Goal: Obtain resource: Obtain resource

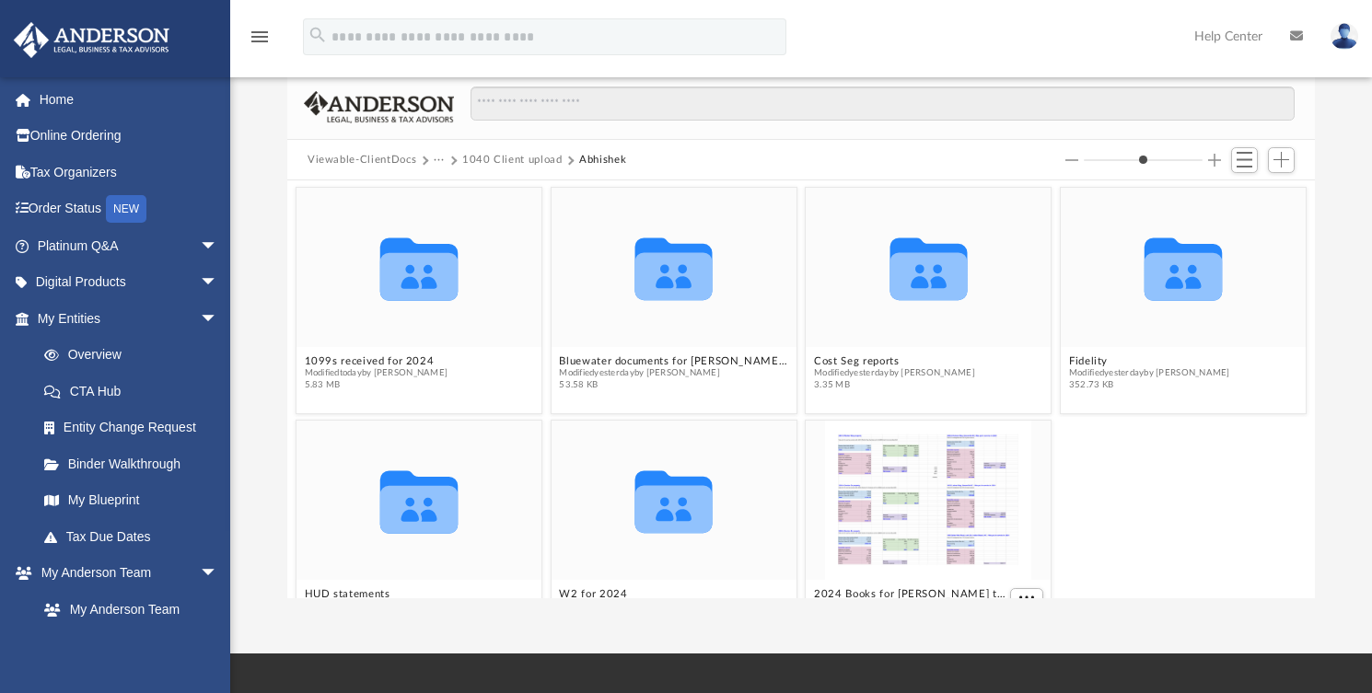
scroll to position [401, 1013]
click at [981, 591] on div "Collaborated Folder 1099s received for 2024 Modified [DATE] by [PERSON_NAME] 5.…" at bounding box center [801, 389] width 1028 height 418
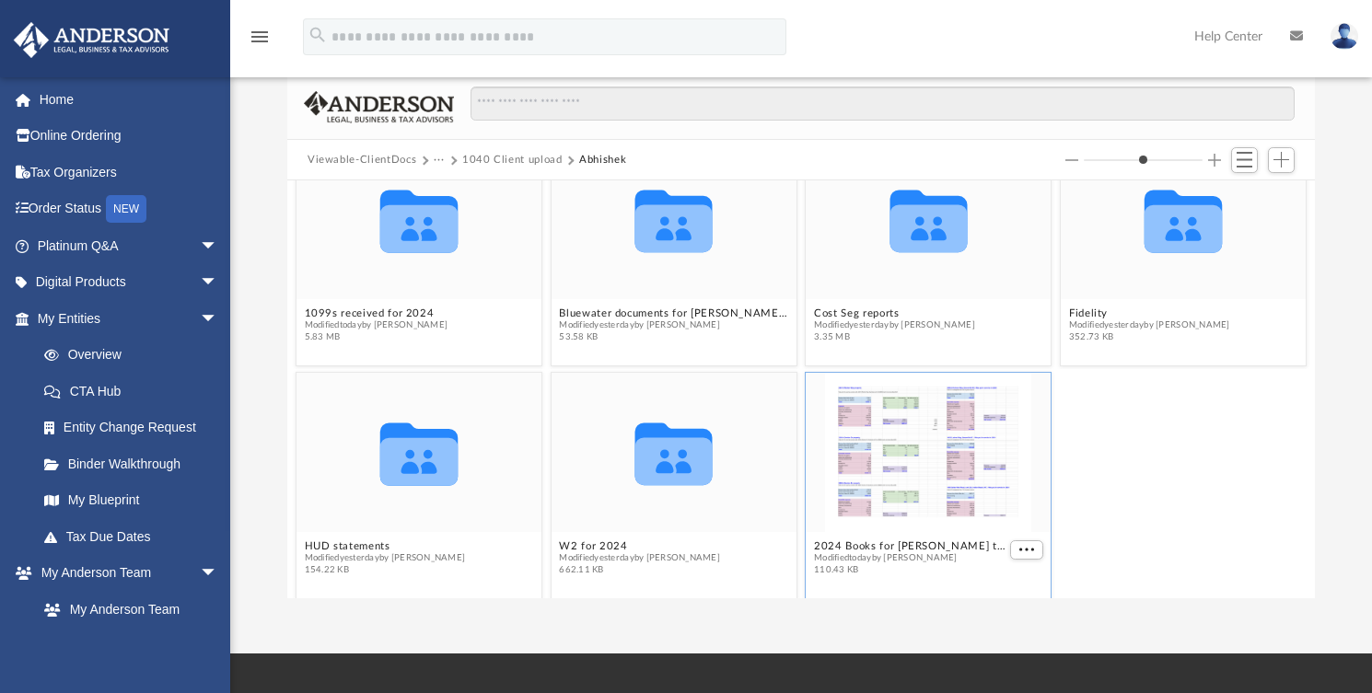
click at [934, 559] on span "Modified [DATE] by [PERSON_NAME]" at bounding box center [910, 559] width 192 height 12
click at [926, 545] on button "2024 Books for [PERSON_NAME] tax filing.pdf" at bounding box center [910, 547] width 192 height 12
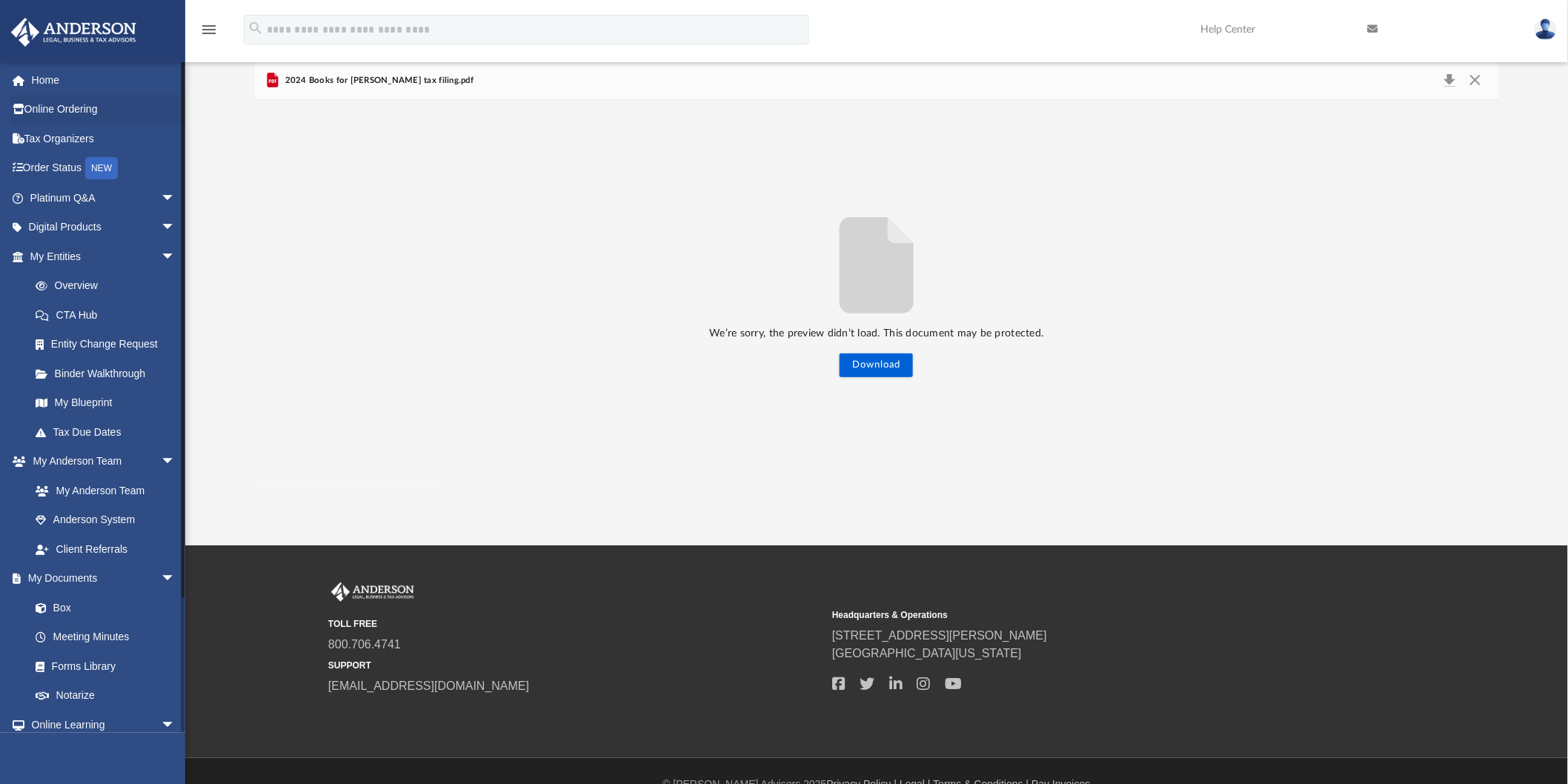
scroll to position [323, 1232]
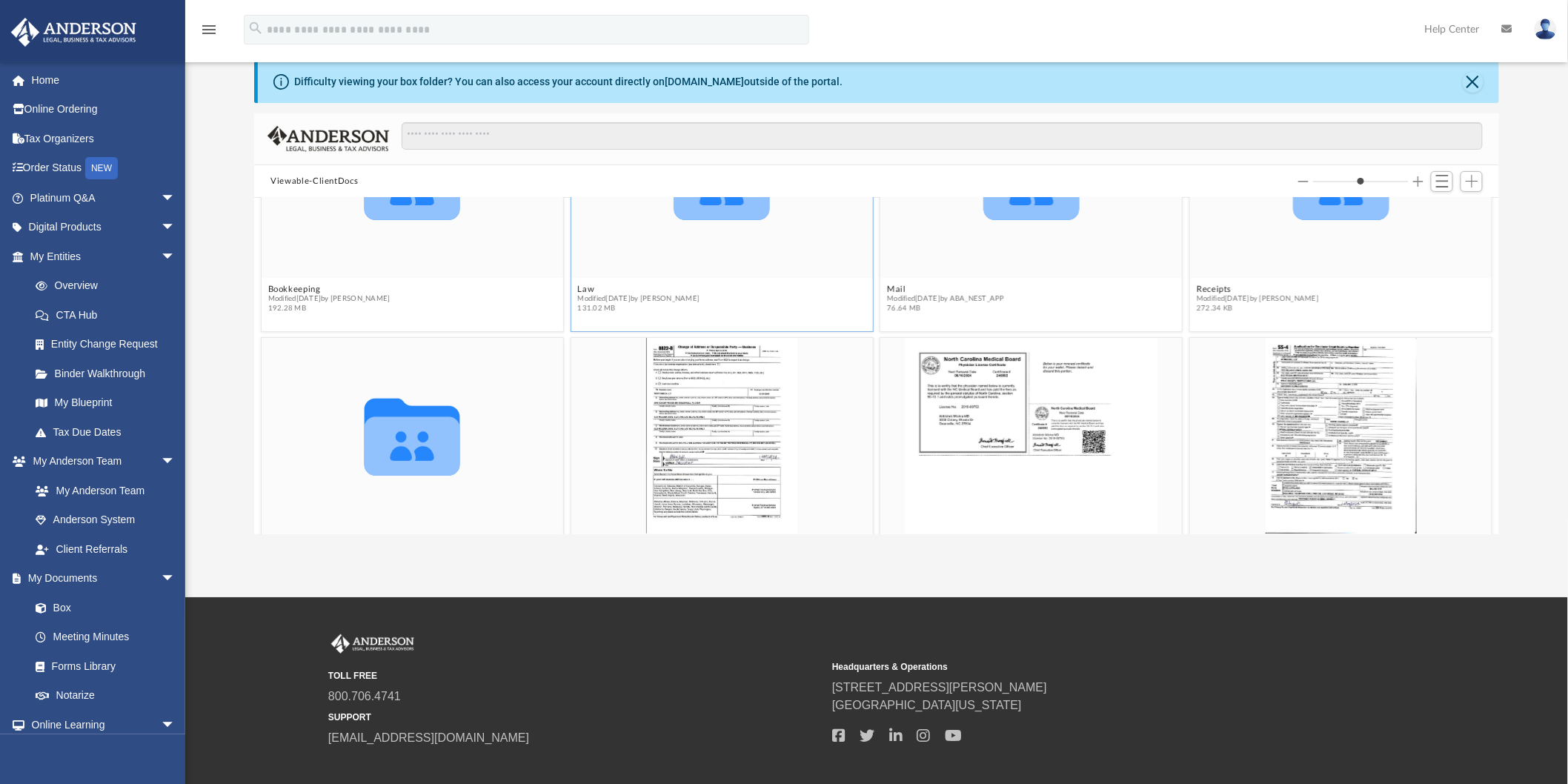
scroll to position [164, 0]
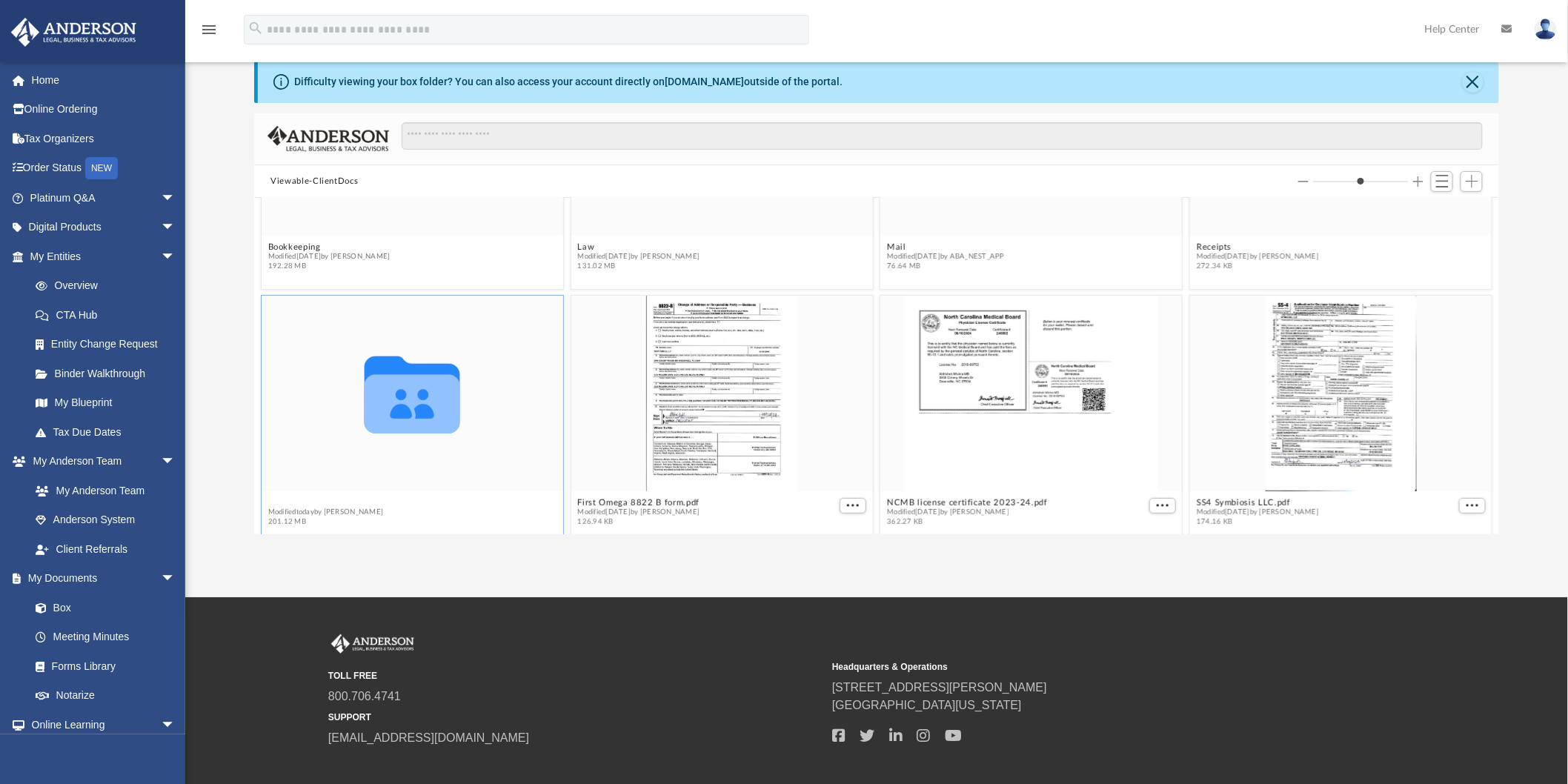
click at [273, 501] on div "Collaborated Folder Bookkeeping Modified [DATE] by [PERSON_NAME] 192.28 MB Coll…" at bounding box center [876, 366] width 1245 height 336
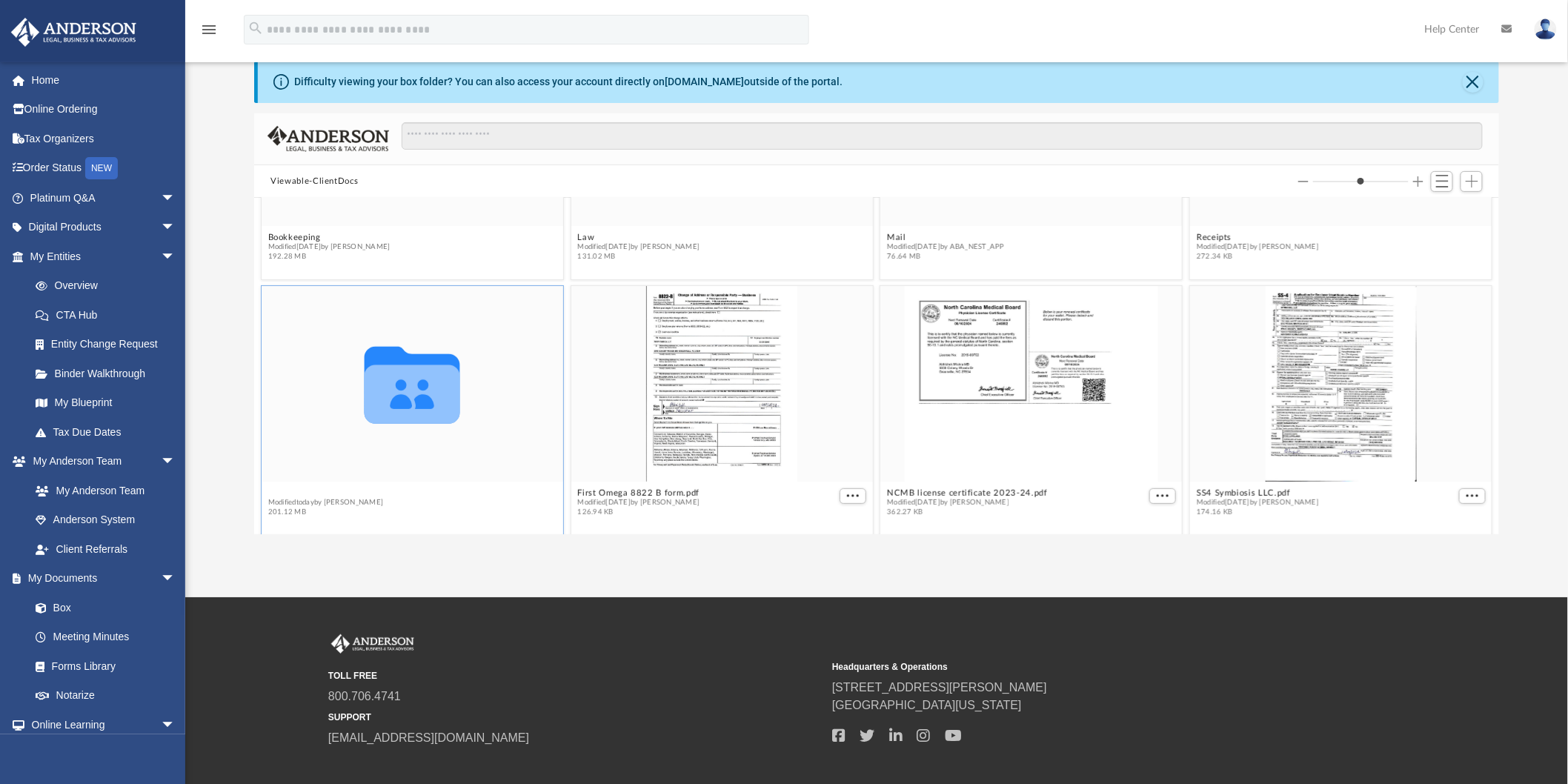
click at [274, 492] on button "Tax" at bounding box center [326, 493] width 116 height 10
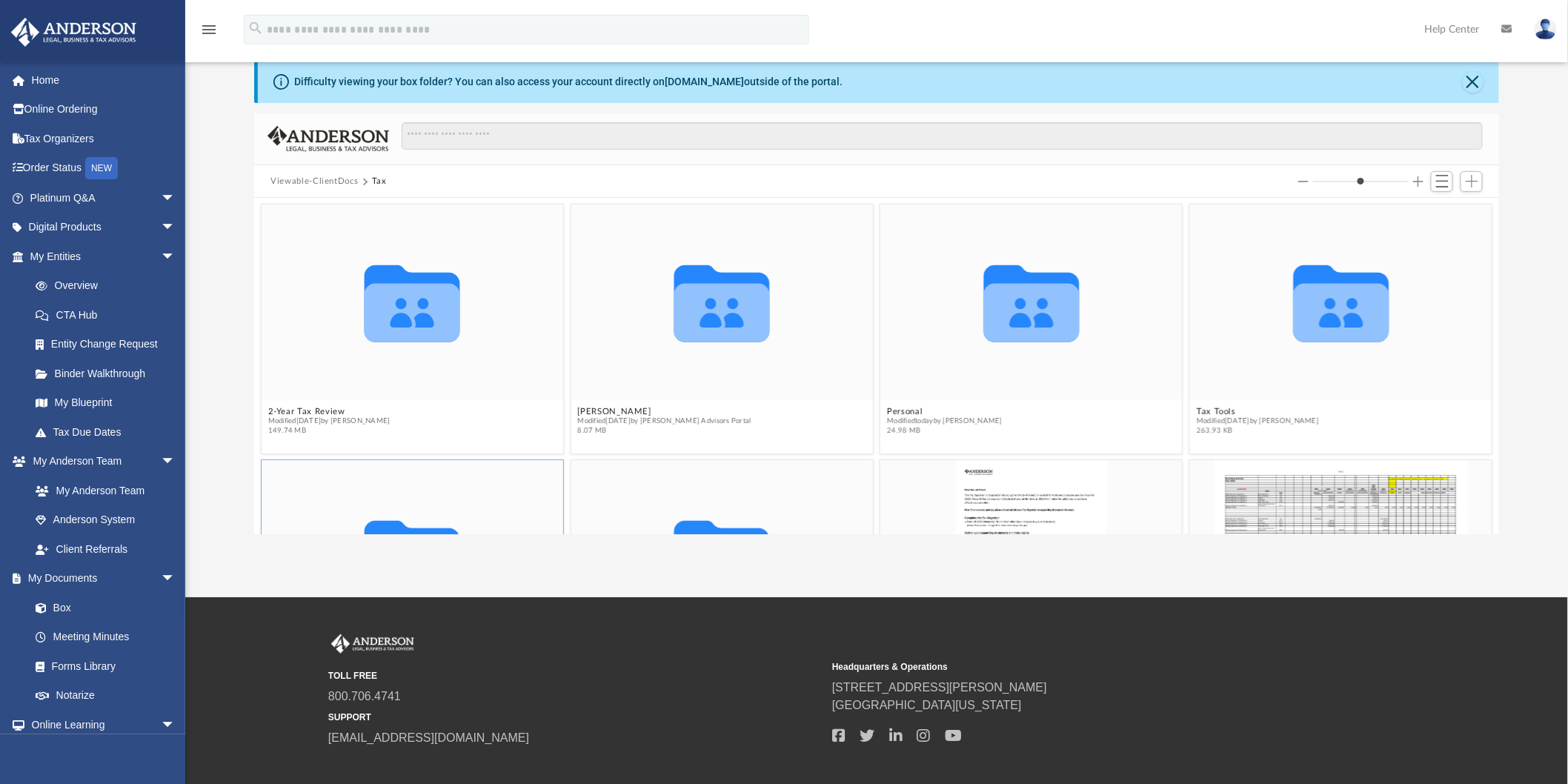
scroll to position [164, 0]
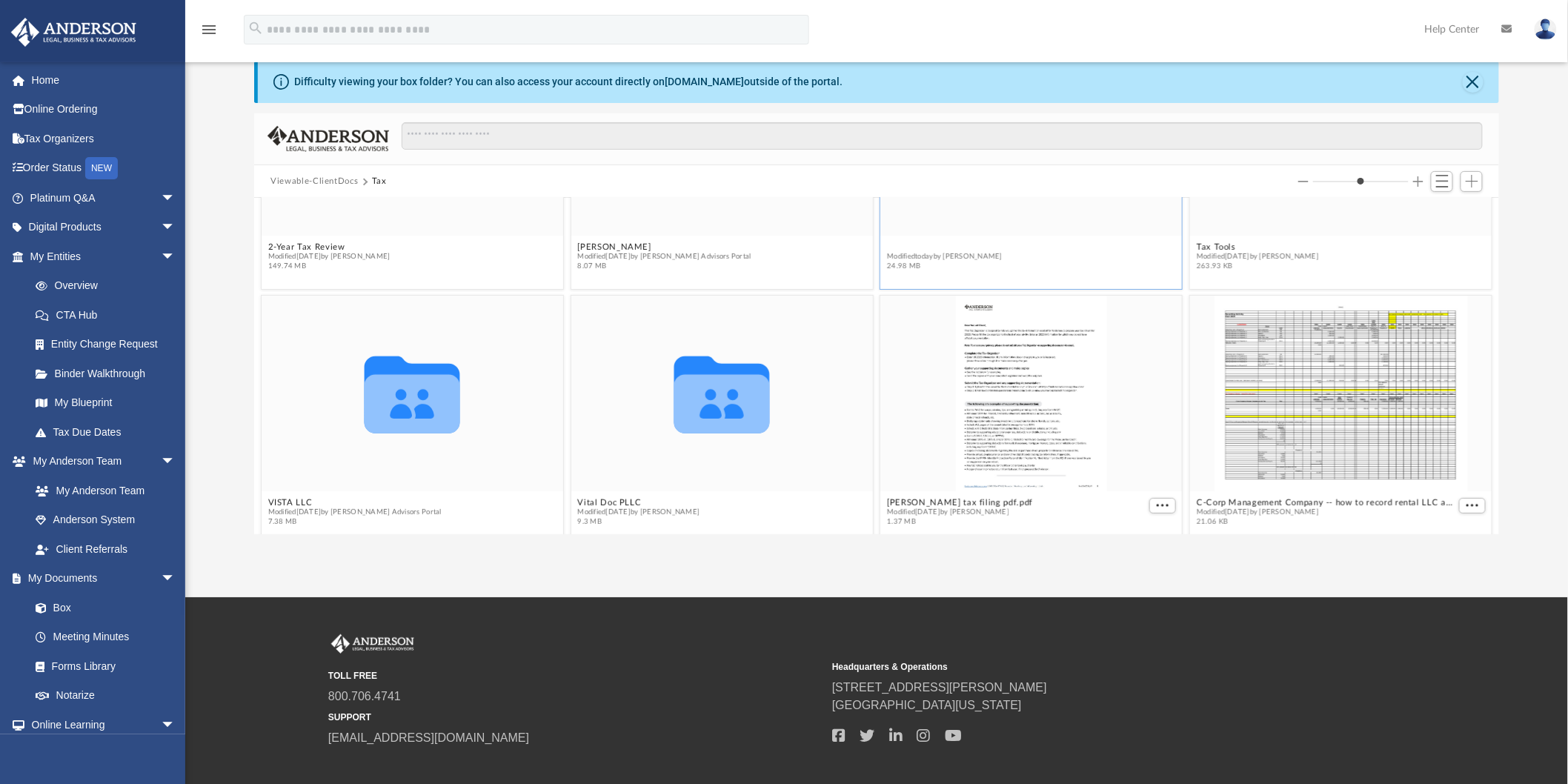
click at [900, 242] on button "Personal" at bounding box center [945, 247] width 116 height 10
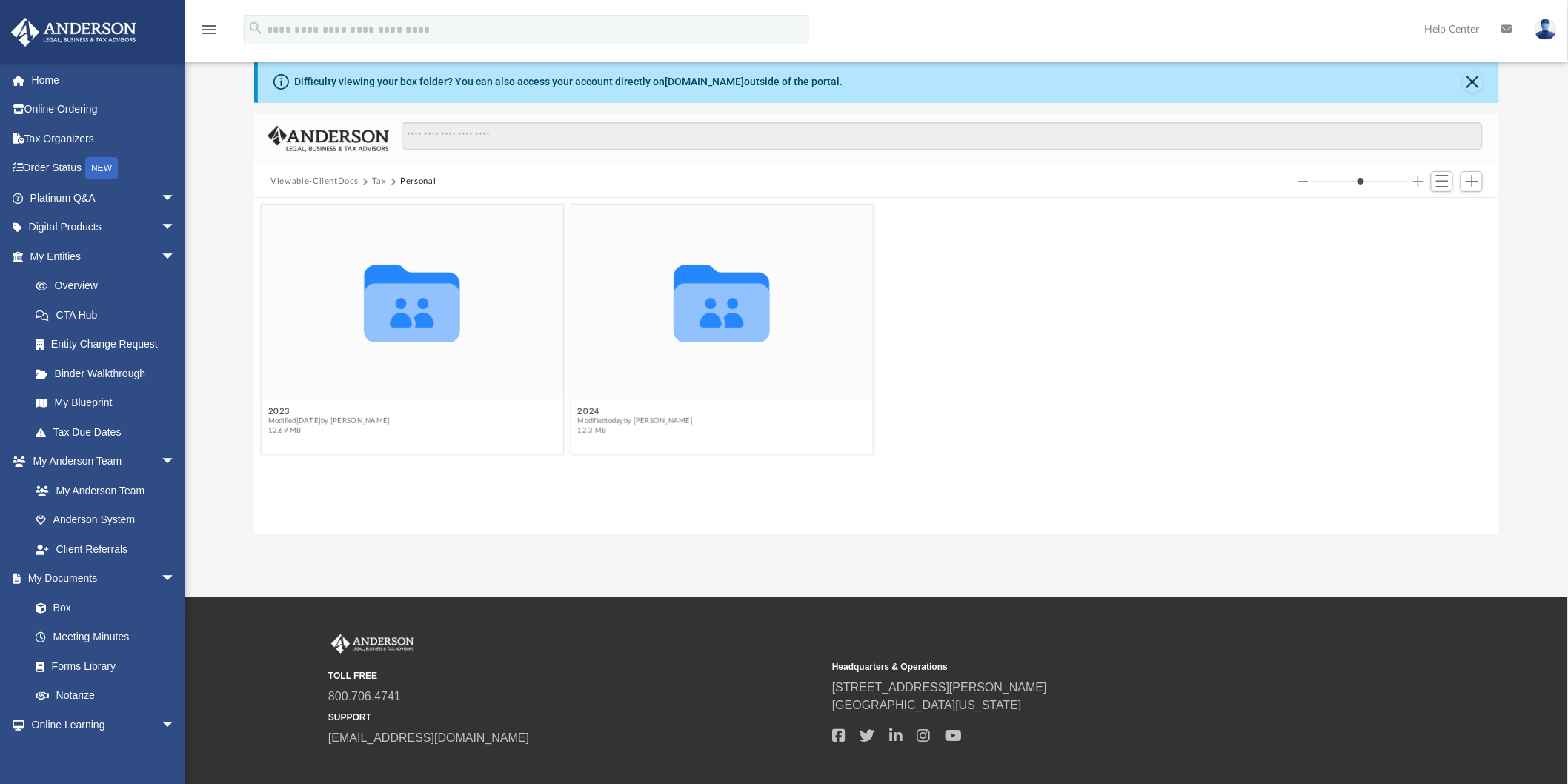
scroll to position [0, 0]
click at [586, 409] on button "2024" at bounding box center [636, 412] width 116 height 10
click at [323, 414] on button "1040 Client upload" at bounding box center [326, 412] width 116 height 10
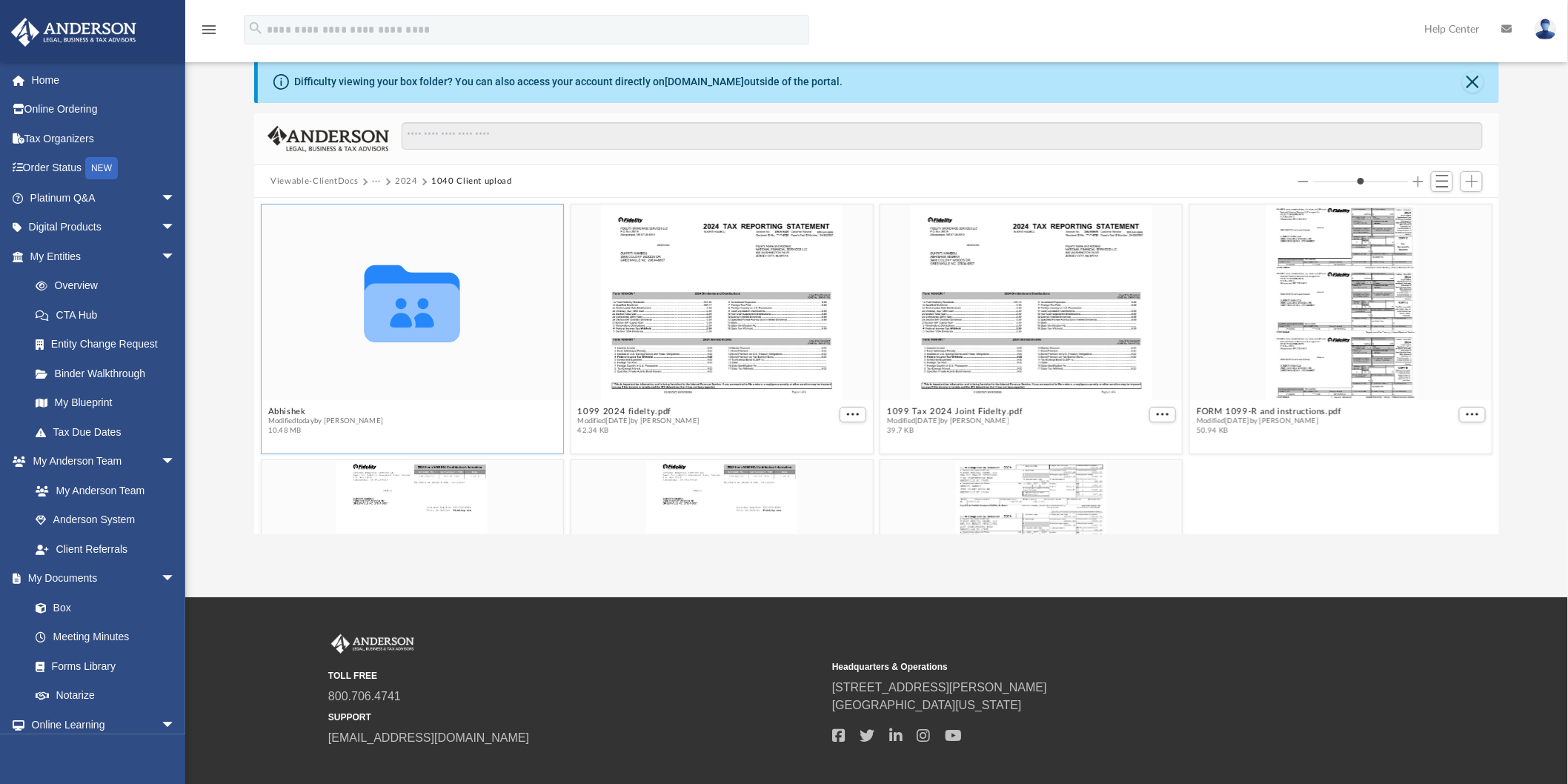
click at [297, 403] on figcaption "Abhishek Modified [DATE] by [PERSON_NAME] 10.48 MB" at bounding box center [412, 421] width 302 height 39
click at [292, 408] on button "Abhishek" at bounding box center [326, 412] width 116 height 10
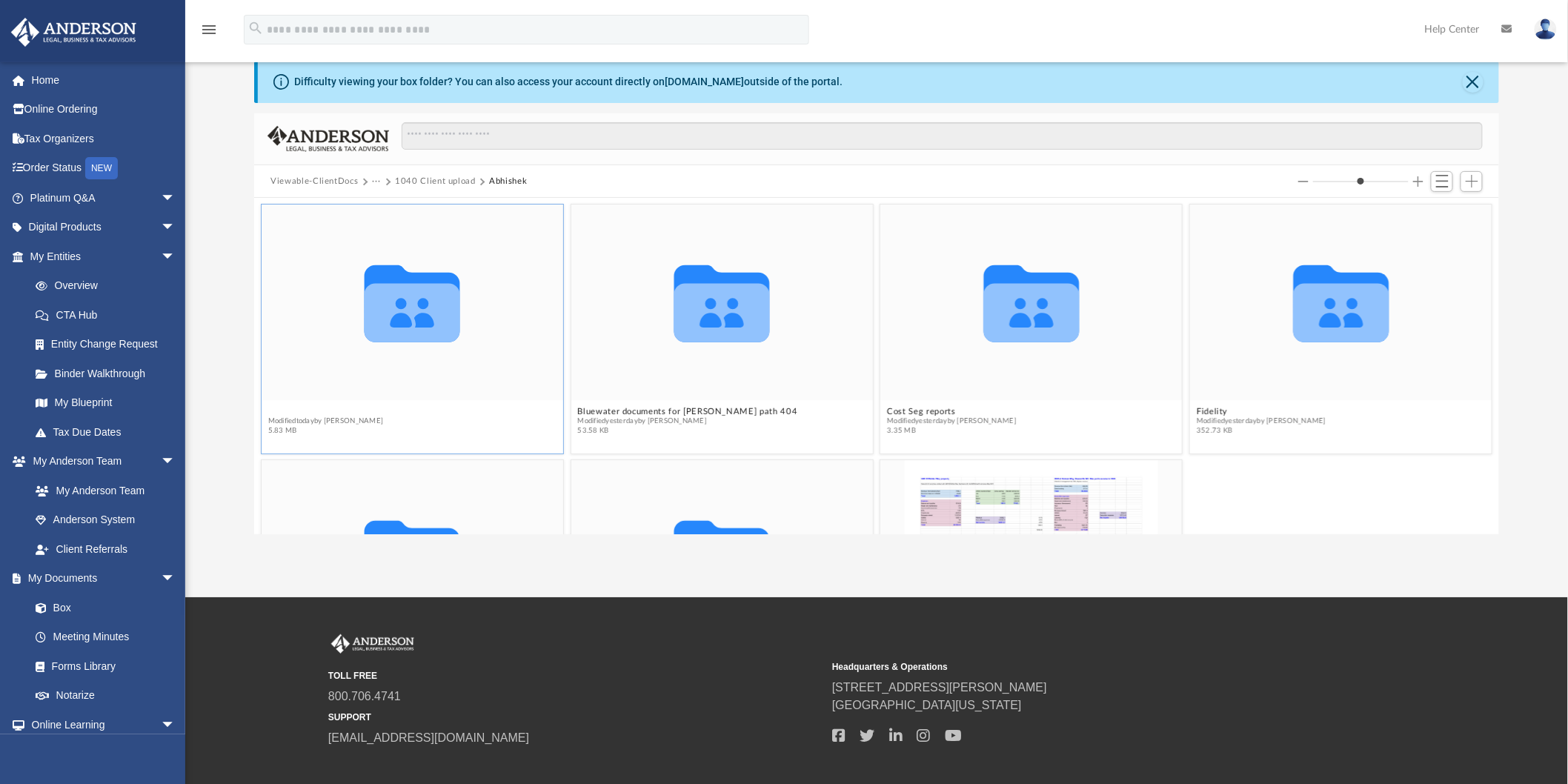
click at [358, 411] on button "1099s received for 2024" at bounding box center [326, 412] width 116 height 10
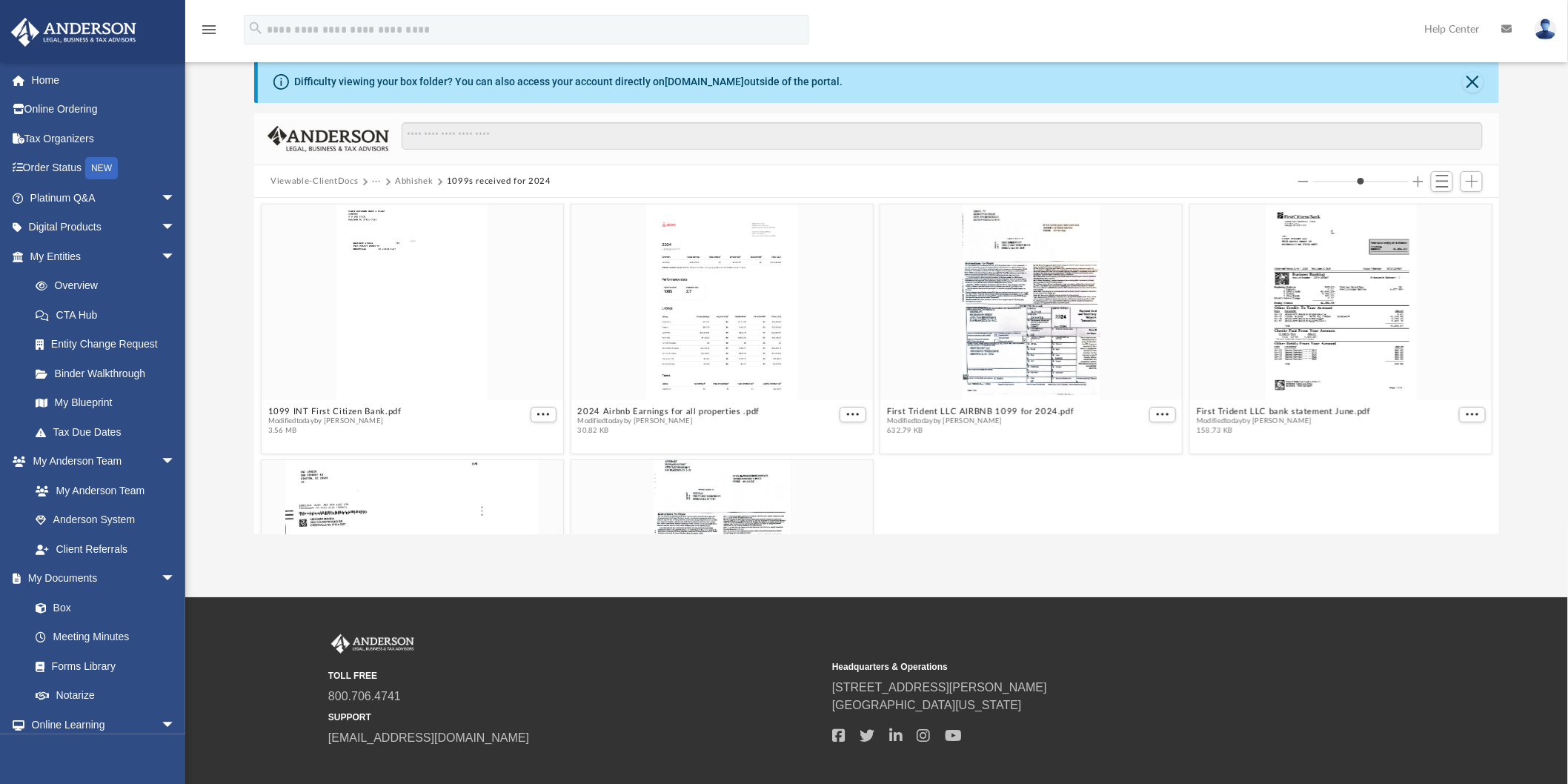
click at [454, 178] on button "1099s received for 2024" at bounding box center [499, 181] width 105 height 14
click at [407, 179] on button "Abhishek" at bounding box center [414, 181] width 38 height 14
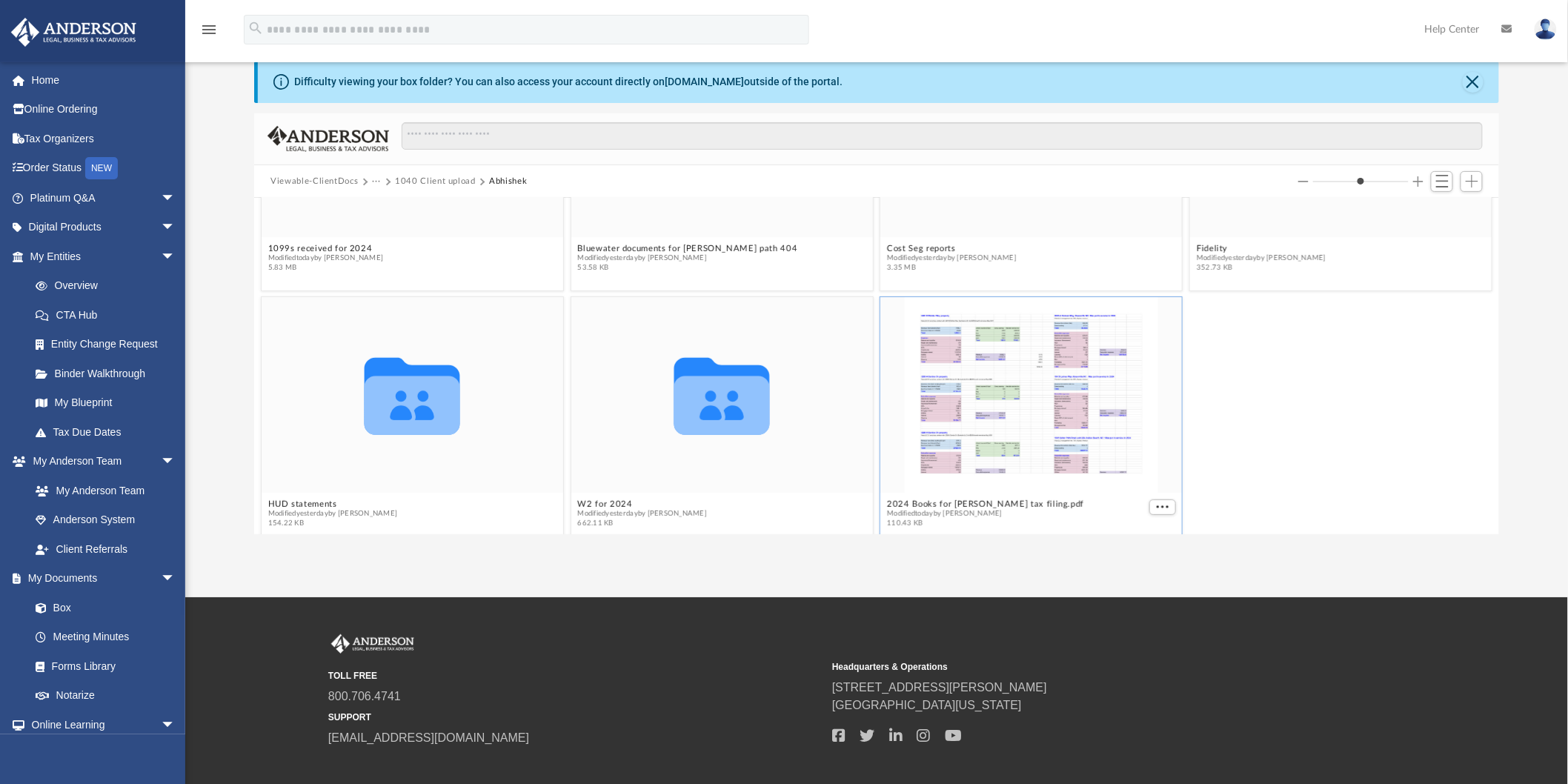
scroll to position [181, 0]
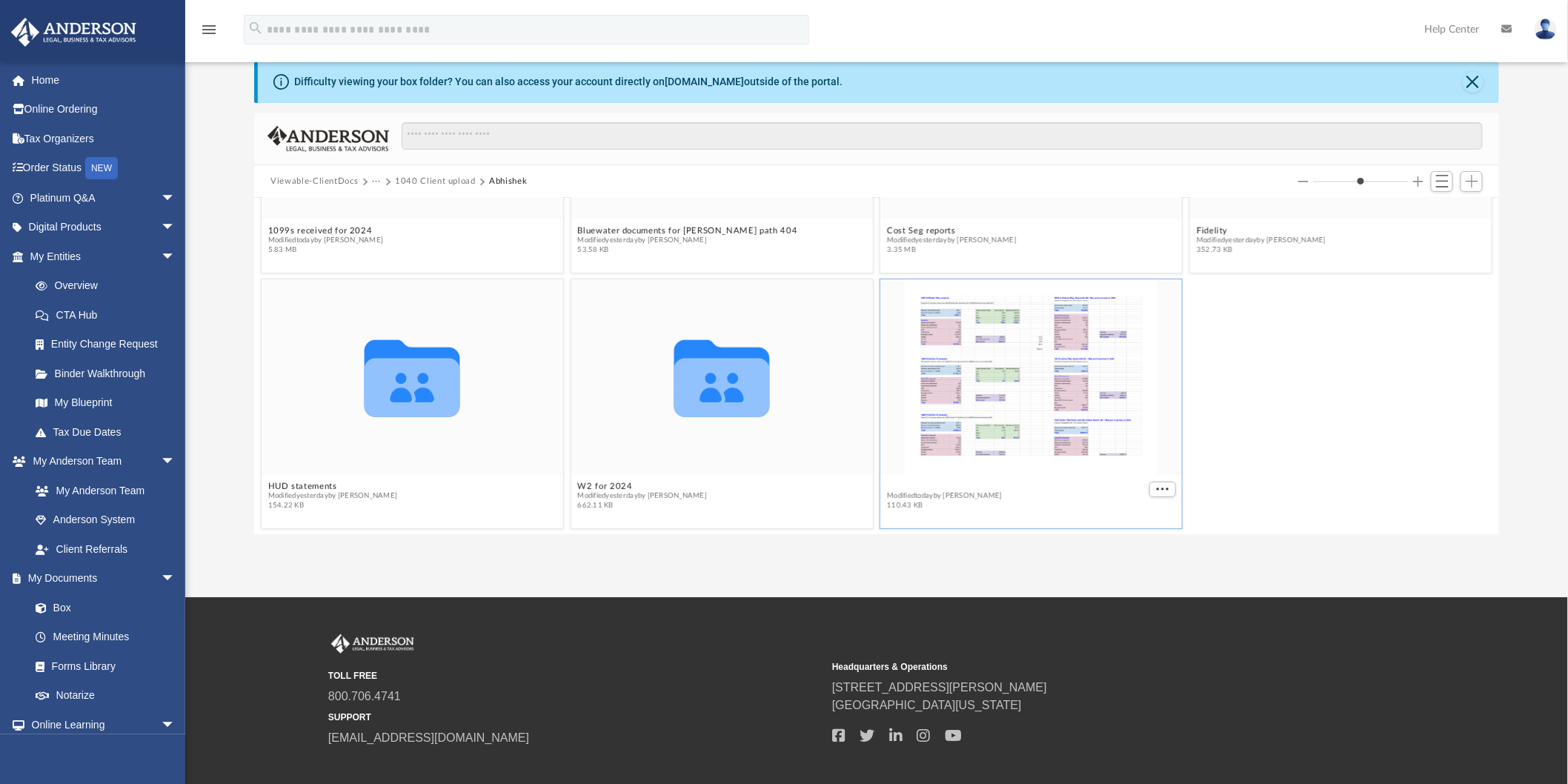
click at [1016, 482] on div "Collaborated Folder 1099s received for 2024 Modified [DATE] by [PERSON_NAME] 5.…" at bounding box center [876, 366] width 1245 height 336
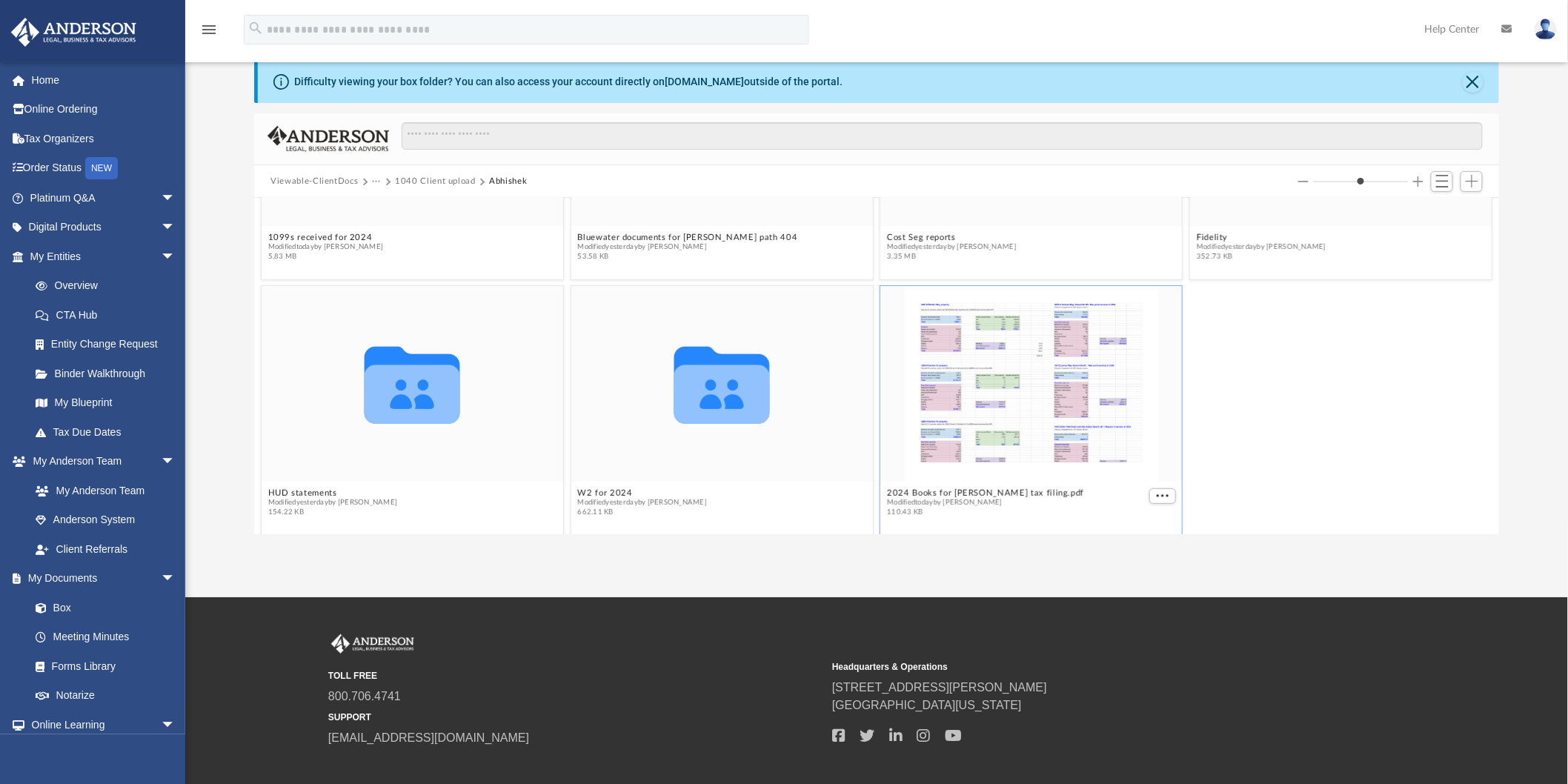
click at [939, 498] on span "Modified [DATE] by [PERSON_NAME]" at bounding box center [985, 503] width 197 height 10
click at [939, 492] on button "2024 Books for [PERSON_NAME] tax filing.pdf" at bounding box center [985, 493] width 197 height 10
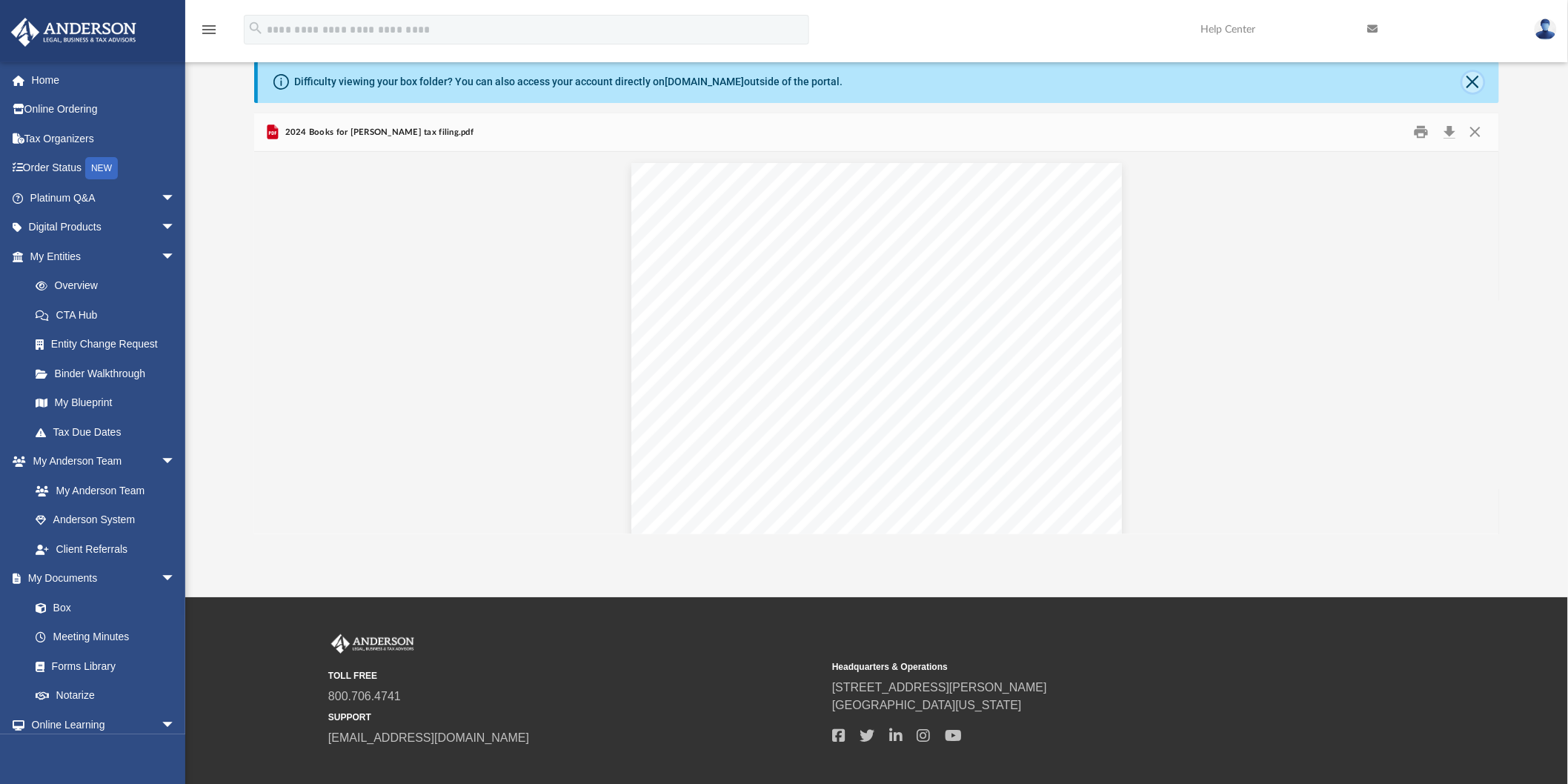
click at [1467, 87] on button "Close" at bounding box center [1473, 82] width 21 height 21
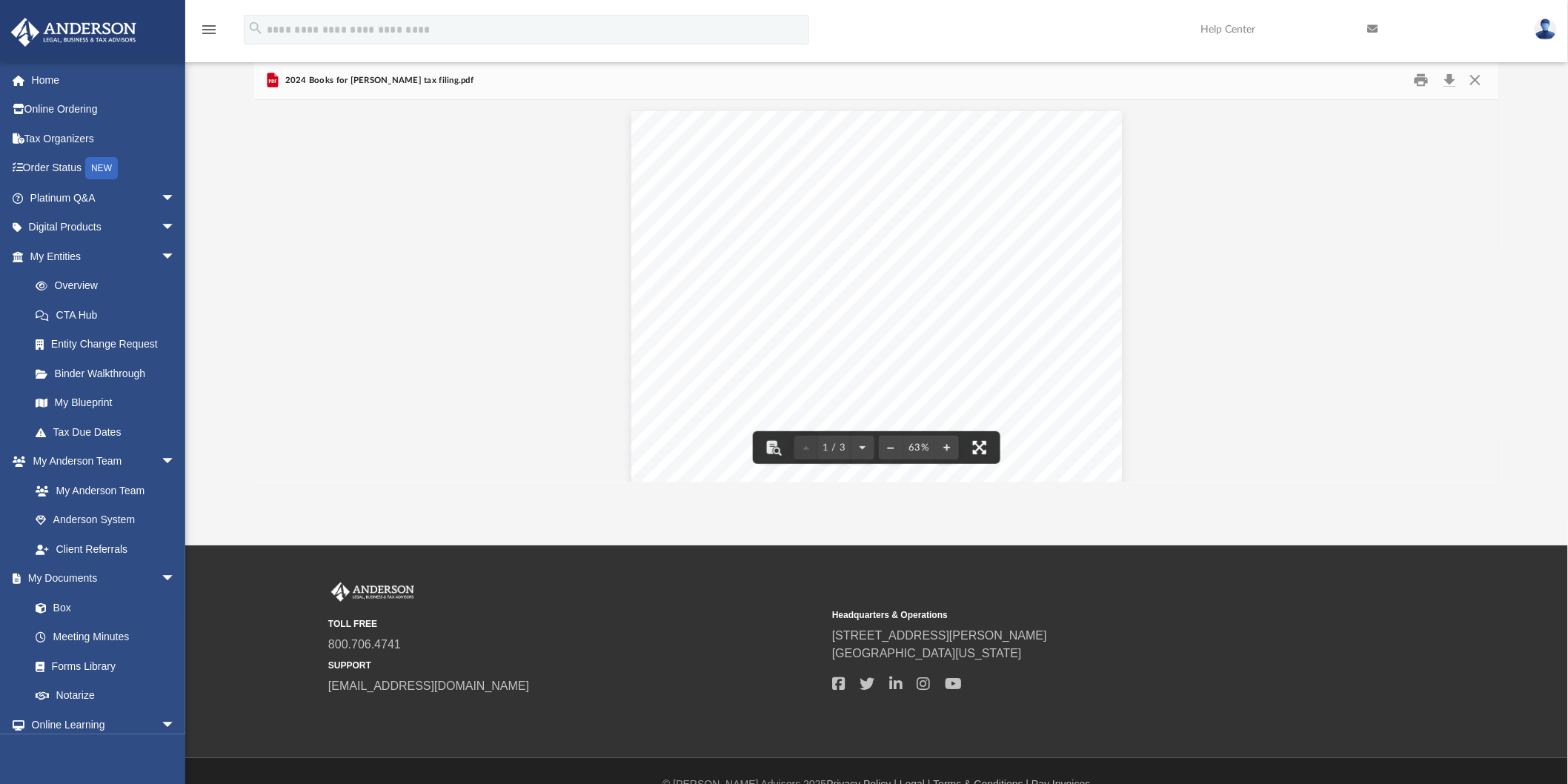
click at [977, 448] on button "File preview" at bounding box center [979, 448] width 33 height 33
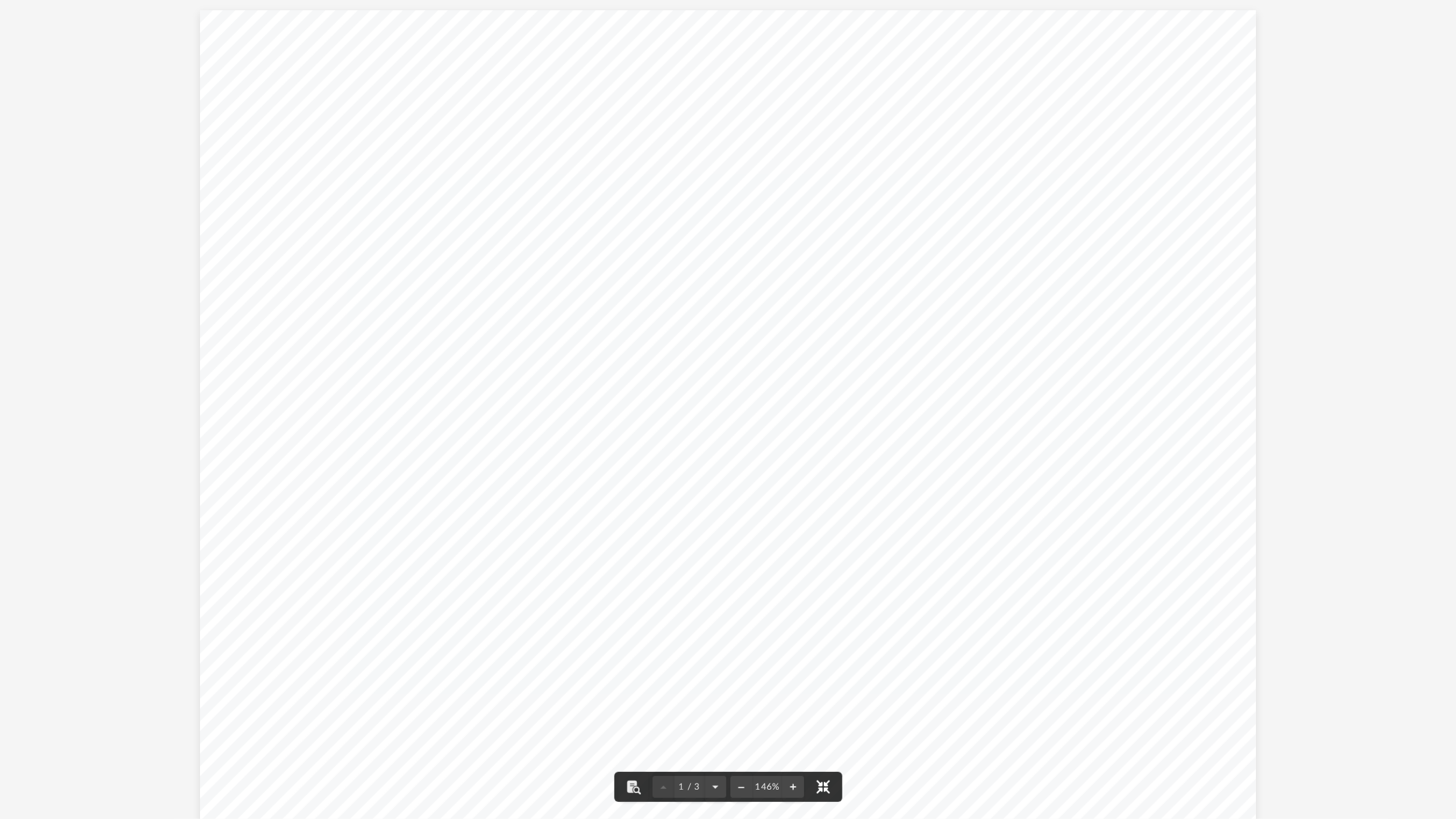
scroll to position [297, 1145]
click at [789, 721] on button "File preview" at bounding box center [792, 786] width 21 height 30
